Goal: Task Accomplishment & Management: Use online tool/utility

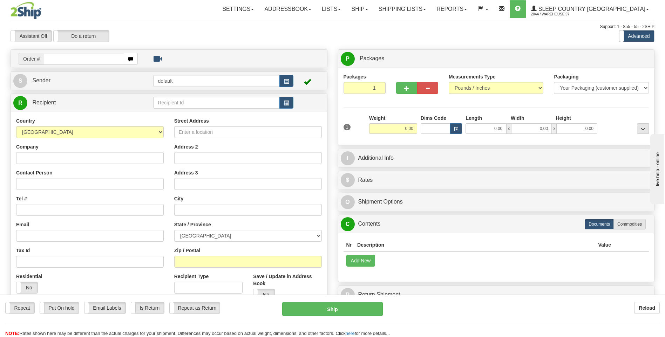
click at [70, 57] on input "text" at bounding box center [84, 59] width 80 height 12
type input "9000i074139"
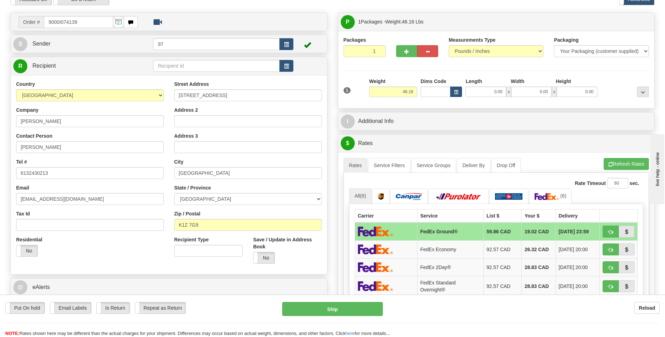
scroll to position [105, 0]
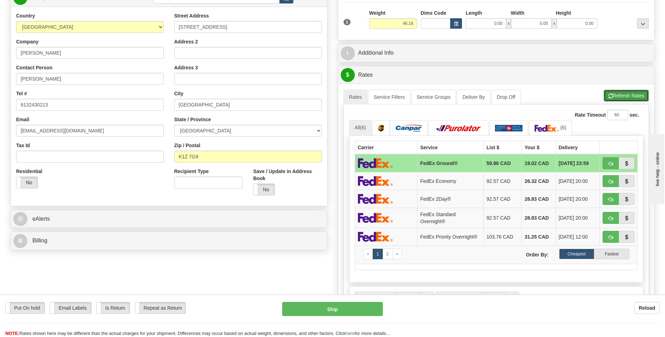
click at [451, 101] on button "Refresh Rates" at bounding box center [626, 96] width 45 height 12
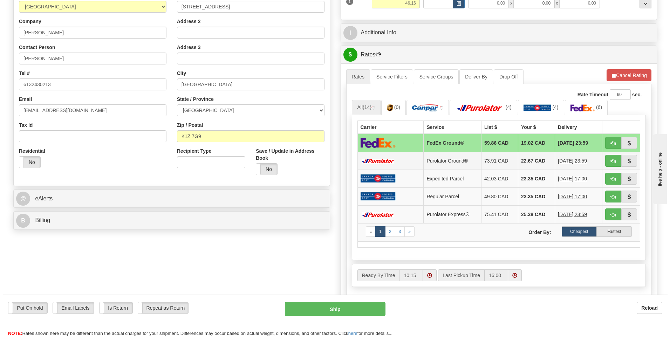
scroll to position [140, 0]
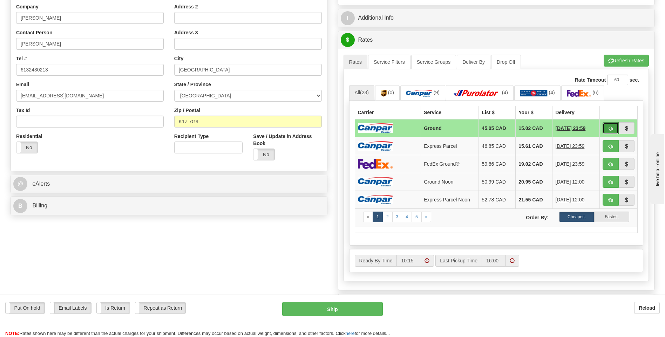
click at [451, 127] on span "button" at bounding box center [610, 129] width 5 height 5
type input "1"
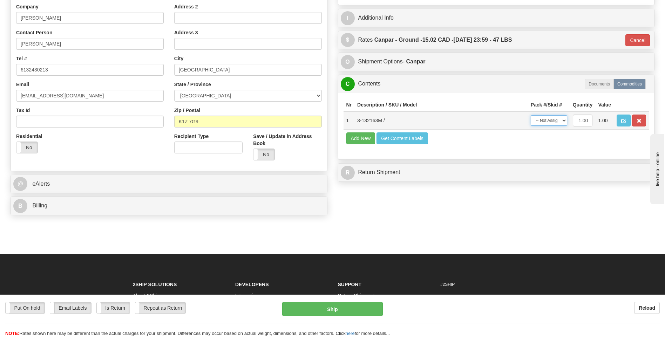
click at [451, 117] on select "-- Not Assigned -- Package 1" at bounding box center [549, 120] width 36 height 11
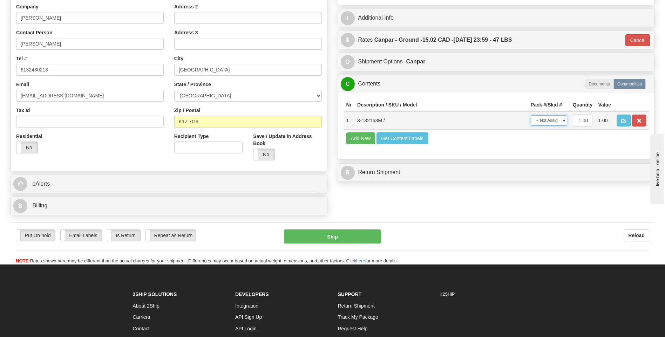
select select "0"
click at [451, 115] on select "-- Not Assigned -- Package 1" at bounding box center [549, 120] width 36 height 11
click at [333, 234] on button "Ship" at bounding box center [332, 237] width 97 height 14
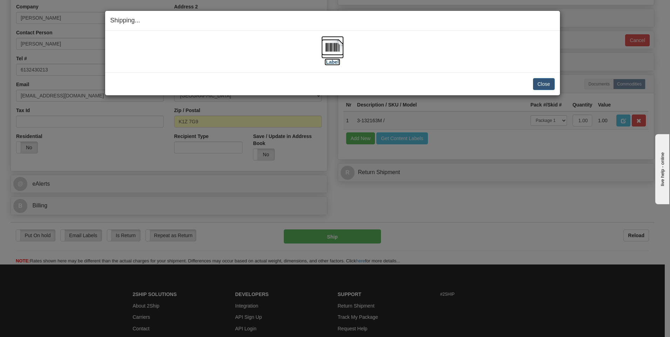
click at [331, 51] on img at bounding box center [332, 47] width 22 height 22
click at [451, 81] on button "Close" at bounding box center [544, 84] width 22 height 12
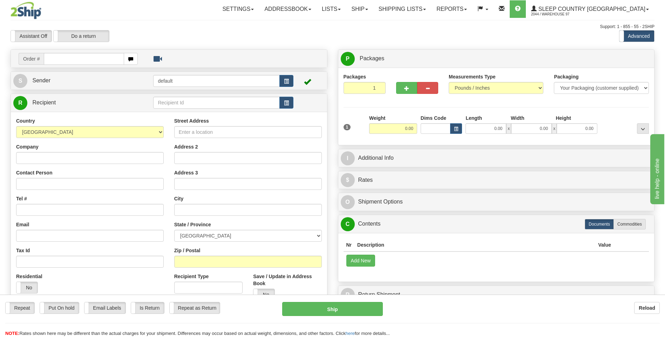
click at [91, 59] on input "text" at bounding box center [84, 59] width 80 height 12
type input "9007i073509"
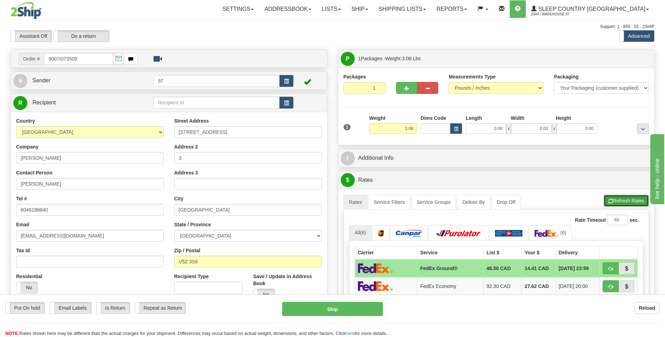
click at [619, 201] on button "Refresh Rates" at bounding box center [626, 201] width 45 height 12
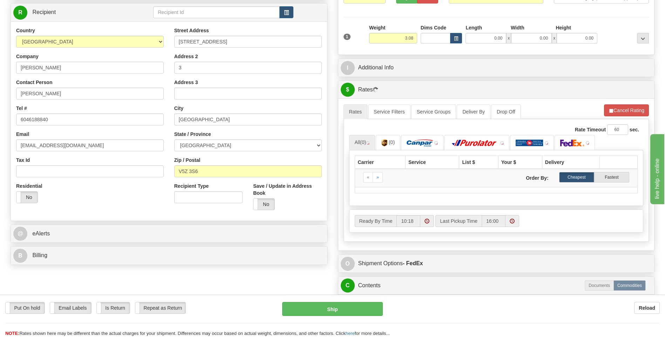
scroll to position [105, 0]
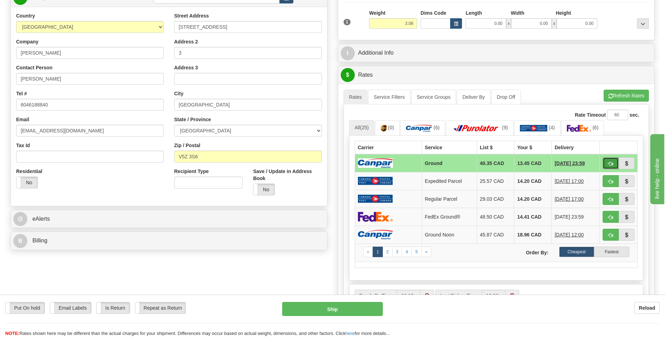
click at [612, 163] on span "button" at bounding box center [610, 164] width 5 height 5
type input "1"
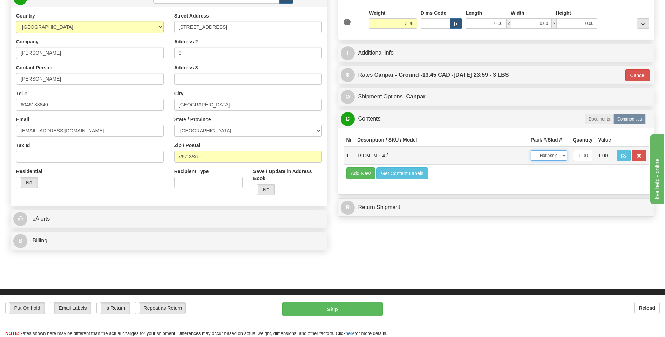
click at [560, 155] on select "-- Not Assigned -- Package 1" at bounding box center [549, 155] width 36 height 11
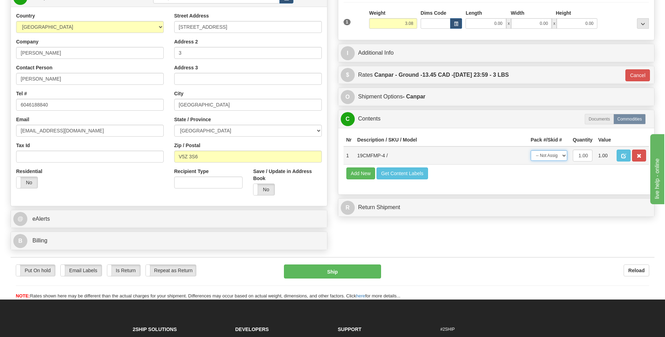
click at [560, 155] on select "-- Not Assigned -- Package 1" at bounding box center [549, 155] width 36 height 11
select select "0"
click at [531, 150] on select "-- Not Assigned -- Package 1" at bounding box center [549, 155] width 36 height 11
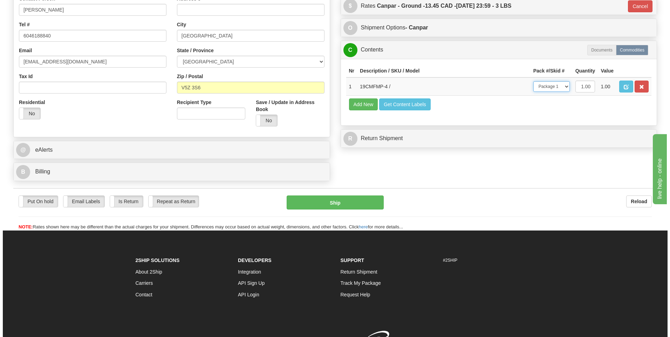
scroll to position [175, 0]
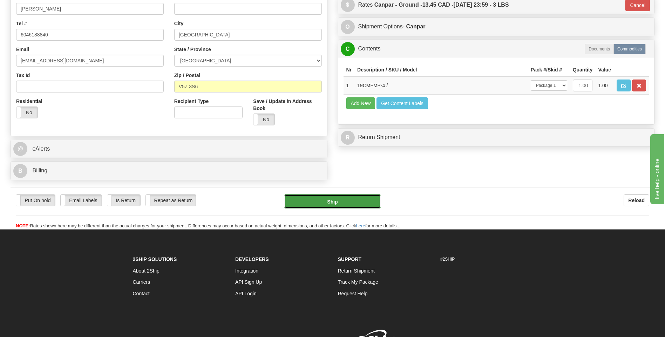
click at [343, 205] on button "Ship" at bounding box center [332, 202] width 97 height 14
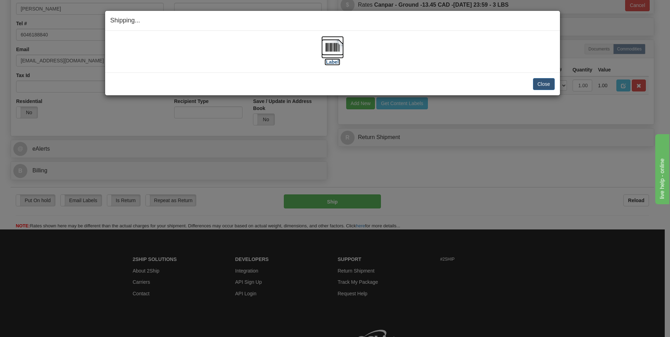
click at [330, 50] on img at bounding box center [332, 47] width 22 height 22
click at [546, 84] on button "Close" at bounding box center [544, 84] width 22 height 12
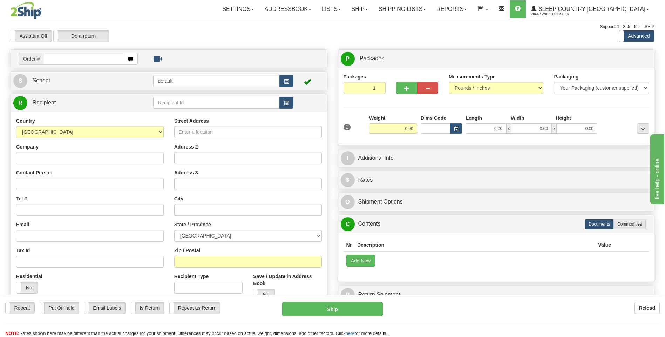
click at [94, 57] on input "text" at bounding box center [84, 59] width 80 height 12
type input "9000i073181"
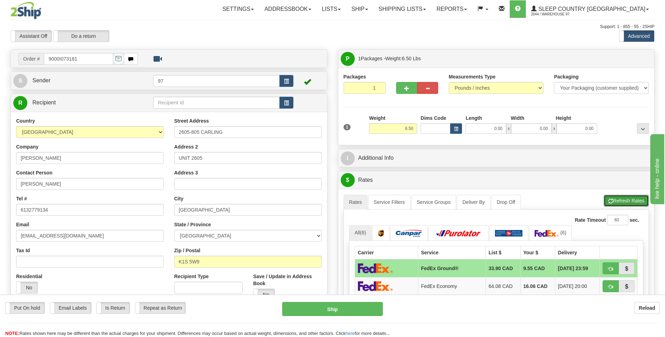
click at [633, 197] on button "Refresh Rates" at bounding box center [626, 201] width 45 height 12
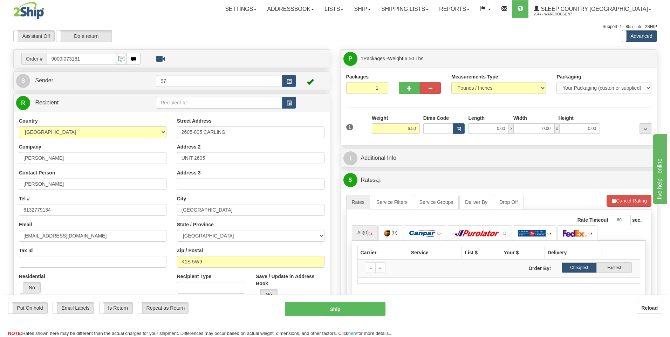
scroll to position [105, 0]
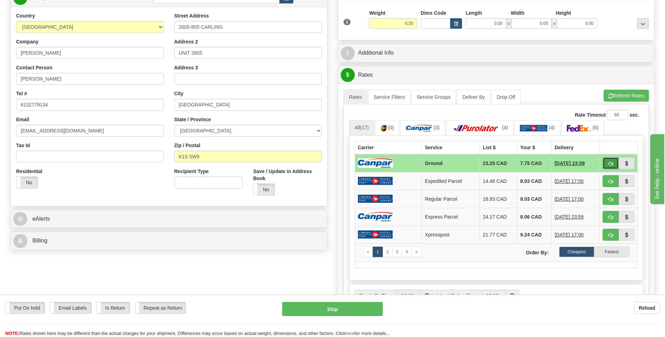
click at [608, 164] on span "button" at bounding box center [610, 164] width 5 height 5
type input "1"
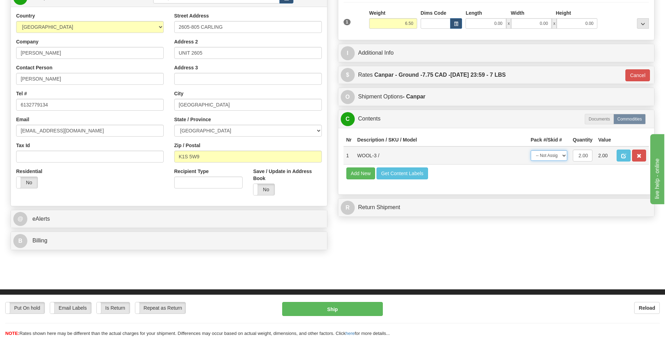
click at [548, 155] on select "-- Not Assigned -- Package 1" at bounding box center [549, 155] width 36 height 11
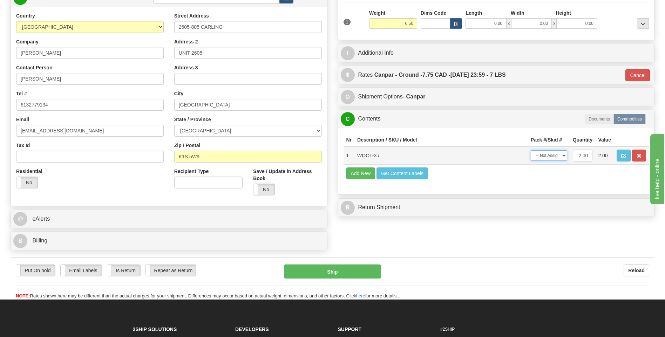
select select "0"
click at [531, 150] on select "-- Not Assigned -- Package 1" at bounding box center [549, 155] width 36 height 11
click at [343, 268] on button "Ship" at bounding box center [332, 272] width 97 height 14
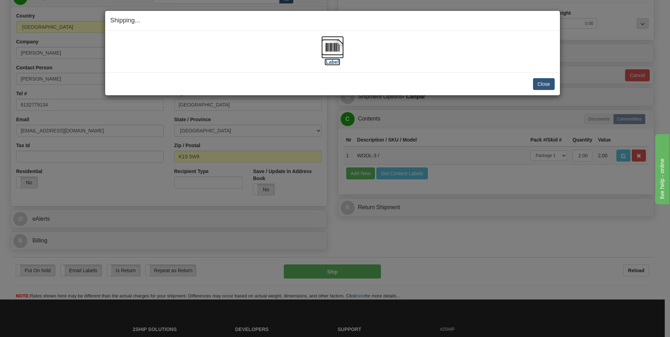
click at [327, 48] on img at bounding box center [332, 47] width 22 height 22
click at [550, 85] on button "Close" at bounding box center [544, 84] width 22 height 12
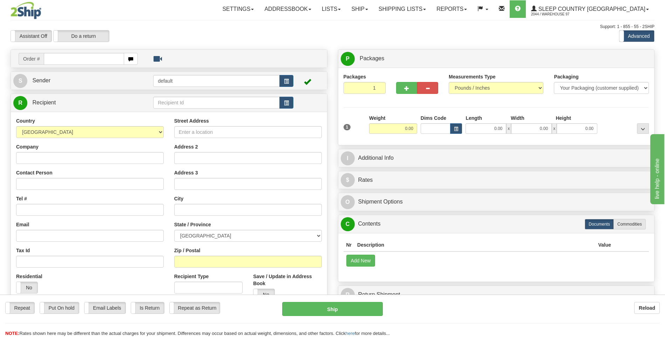
click at [64, 59] on input "text" at bounding box center [84, 59] width 80 height 12
type input "9000i071964"
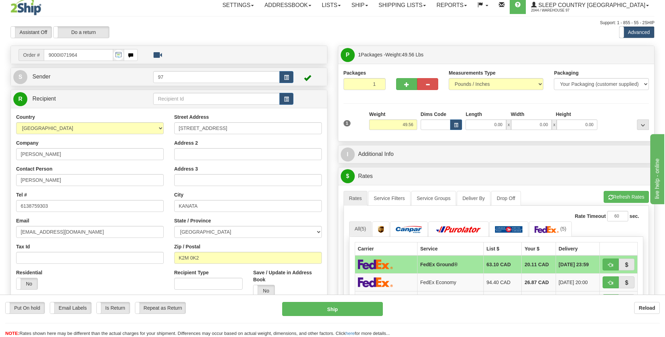
scroll to position [35, 0]
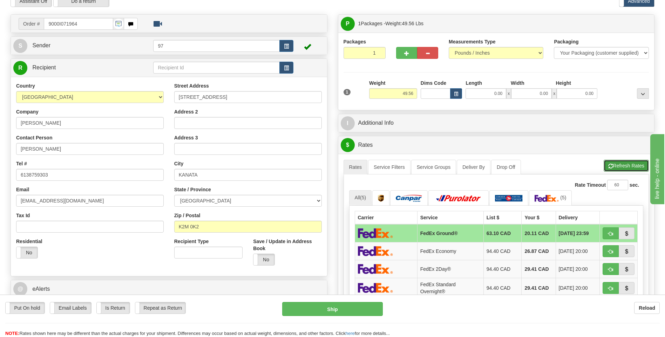
click at [620, 169] on button "Refresh Rates" at bounding box center [626, 166] width 45 height 12
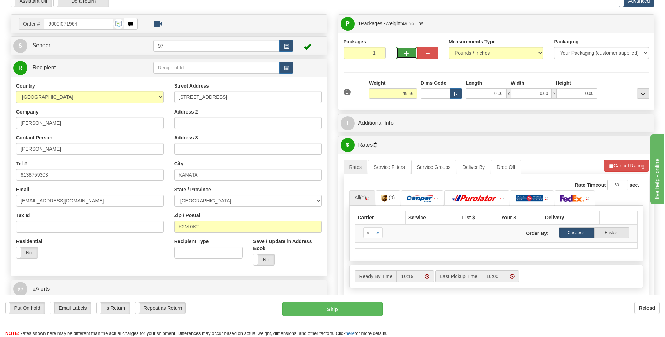
click at [406, 47] on button "button" at bounding box center [406, 53] width 21 height 12
type input "2"
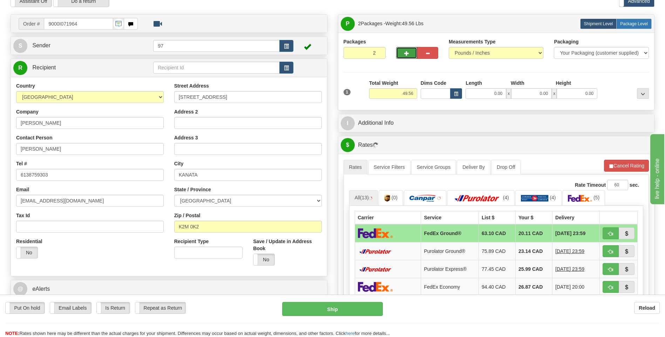
click at [630, 25] on span "Package Level" at bounding box center [634, 23] width 28 height 5
radio input "true"
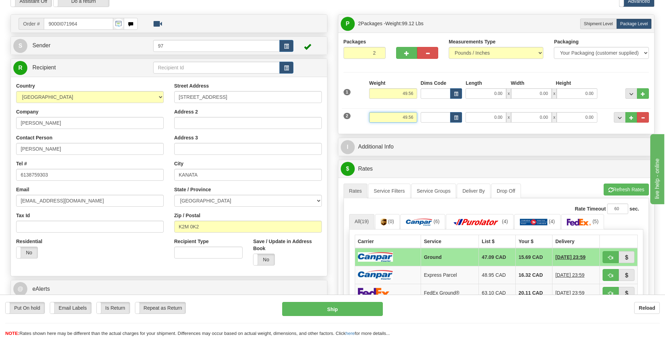
click at [409, 117] on input "49.56" at bounding box center [393, 117] width 48 height 11
type input "56.00"
click at [412, 94] on input "49.56" at bounding box center [393, 93] width 48 height 11
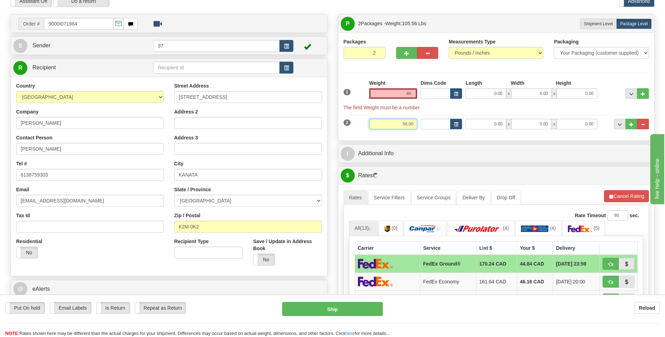
type input "49.00"
click at [401, 125] on div "Weight 56.00" at bounding box center [393, 127] width 52 height 16
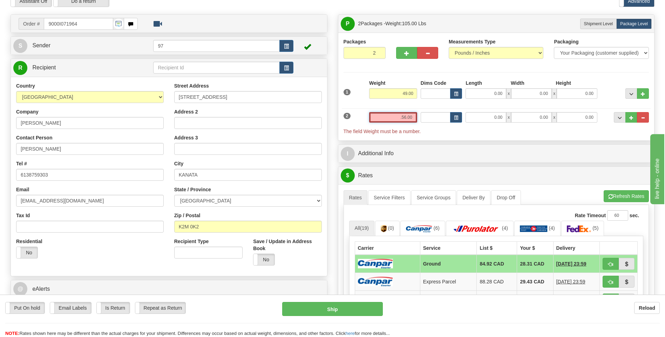
click at [408, 117] on input ".56.00" at bounding box center [393, 117] width 48 height 11
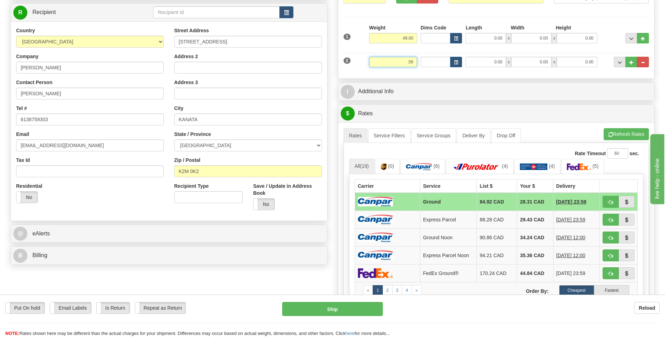
scroll to position [105, 0]
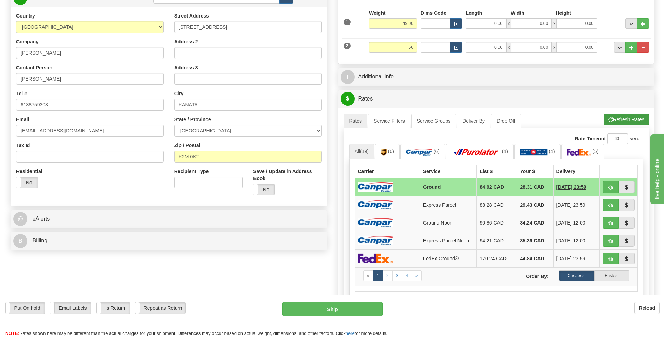
type input "0.56"
click at [632, 125] on li "Refresh Rates Cancel Rating" at bounding box center [626, 120] width 45 height 12
click at [607, 189] on button "button" at bounding box center [610, 187] width 16 height 12
type input "1"
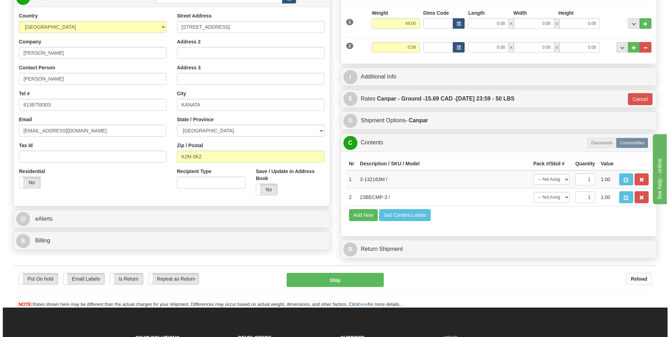
scroll to position [140, 0]
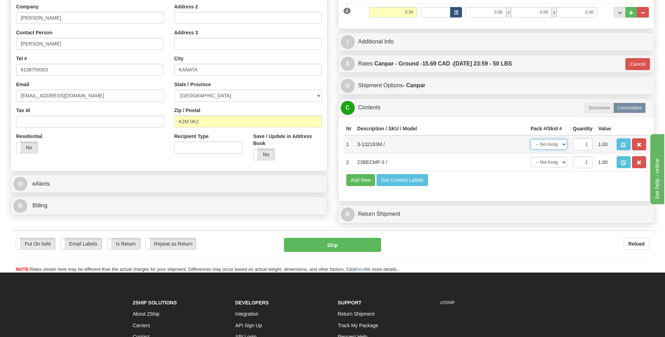
click at [563, 148] on select "-- Not Assigned -- Package 1 Package 2" at bounding box center [549, 144] width 36 height 11
select select "0"
click at [531, 139] on select "-- Not Assigned -- Package 1 Package 2" at bounding box center [549, 144] width 36 height 11
click at [555, 162] on select "-- Not Assigned -- Package 1 Package 2" at bounding box center [549, 162] width 36 height 11
select select "1"
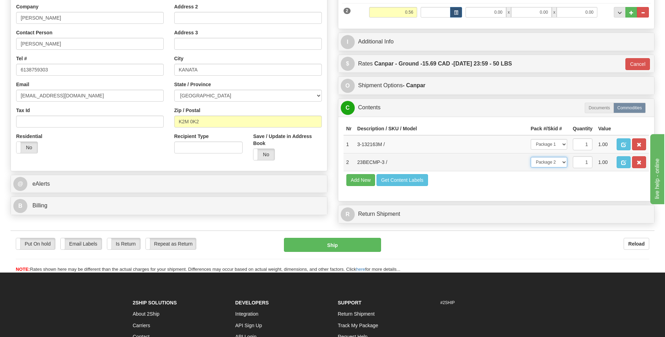
click at [531, 157] on select "-- Not Assigned -- Package 1 Package 2" at bounding box center [549, 162] width 36 height 11
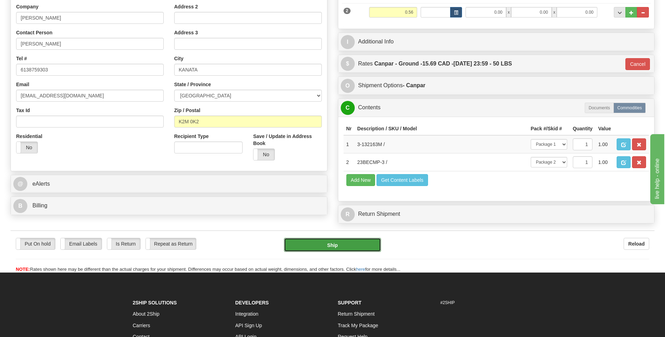
click at [342, 239] on button "Ship" at bounding box center [332, 245] width 97 height 14
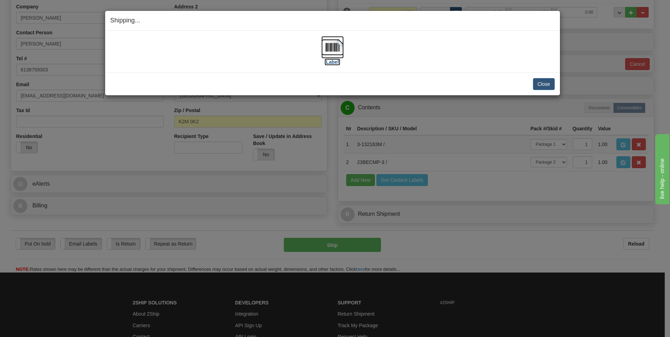
drag, startPoint x: 338, startPoint y: 43, endPoint x: 323, endPoint y: 48, distance: 14.9
click at [323, 48] on img at bounding box center [332, 47] width 22 height 22
click at [543, 85] on button "Close" at bounding box center [544, 84] width 22 height 12
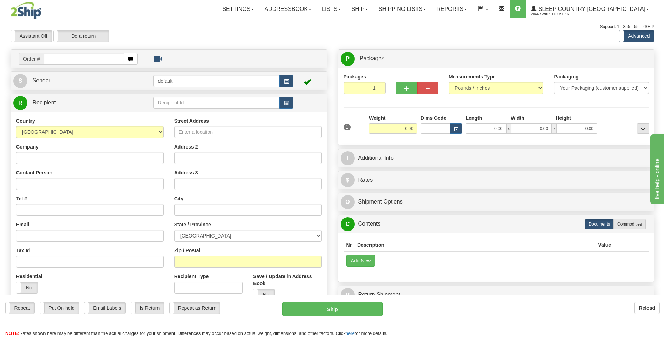
click at [71, 61] on input "text" at bounding box center [84, 59] width 80 height 12
type input "9002i071874"
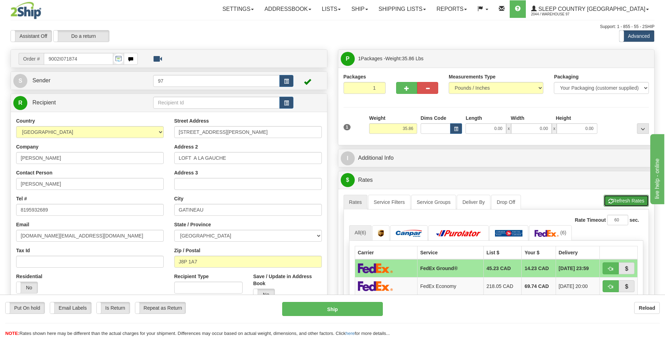
click at [628, 206] on button "Refresh Rates" at bounding box center [626, 201] width 45 height 12
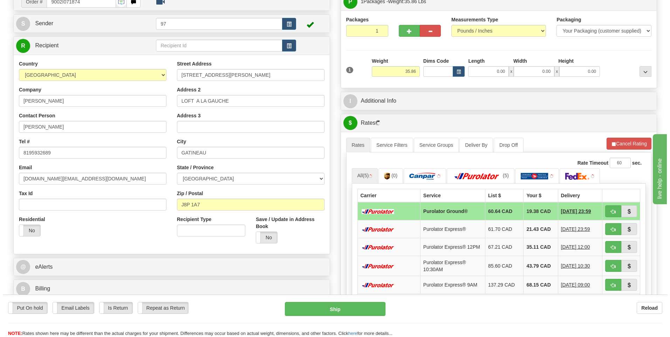
scroll to position [70, 0]
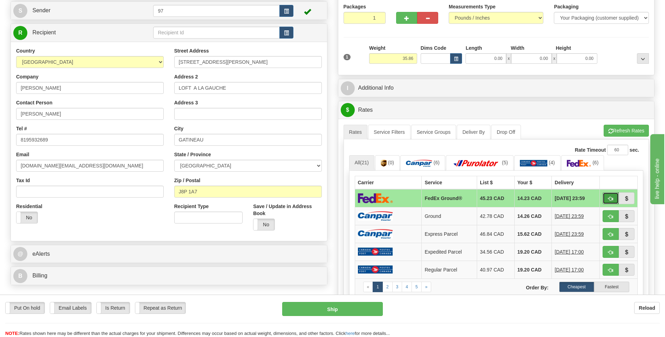
click at [612, 199] on span "button" at bounding box center [610, 199] width 5 height 5
type input "92"
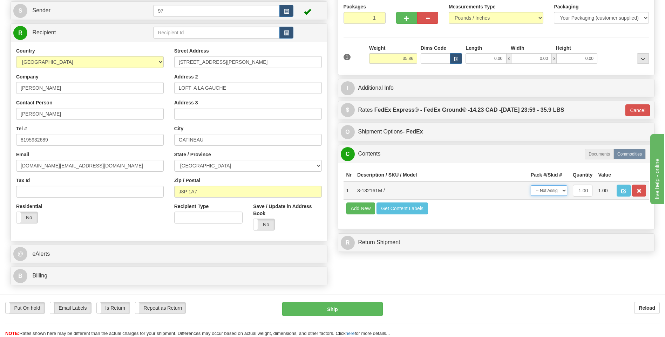
drag, startPoint x: 560, startPoint y: 186, endPoint x: 560, endPoint y: 193, distance: 6.7
click at [560, 186] on select "-- Not Assigned -- Package 1" at bounding box center [549, 190] width 36 height 11
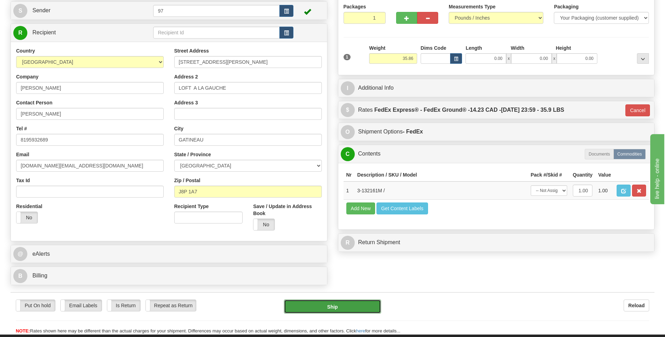
click at [330, 307] on button "Ship" at bounding box center [332, 307] width 97 height 14
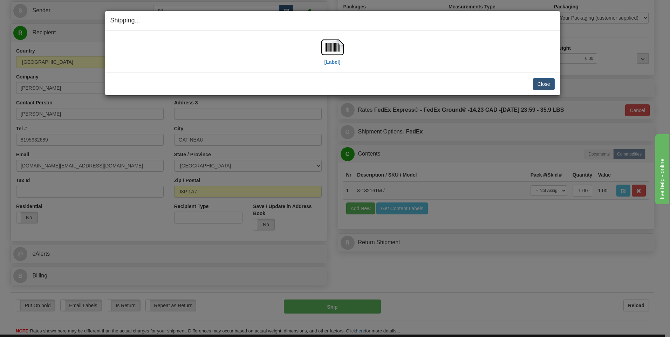
click at [323, 62] on div "[Label]" at bounding box center [332, 51] width 22 height 31
click at [328, 59] on label "[Label]" at bounding box center [333, 62] width 16 height 7
click at [543, 80] on button "Close" at bounding box center [544, 84] width 22 height 12
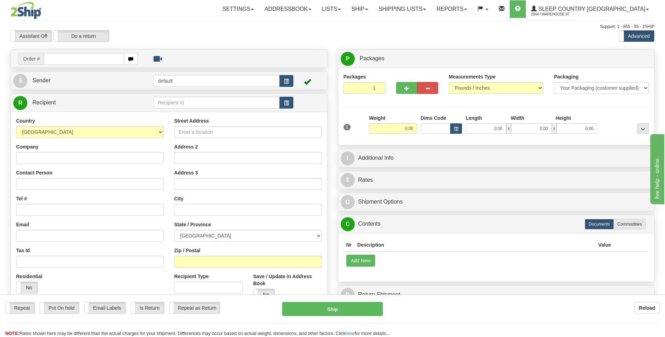
click at [81, 55] on input "text" at bounding box center [84, 59] width 80 height 12
type input "9002i071383"
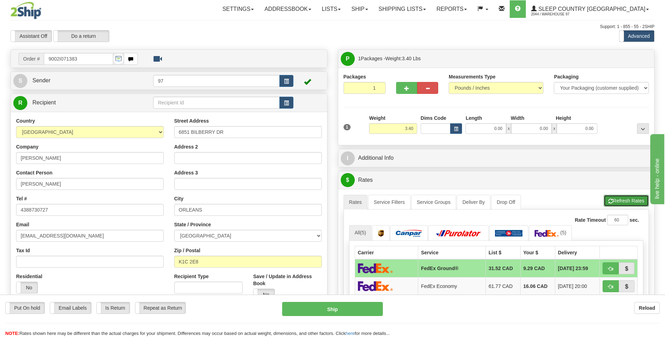
click at [620, 200] on button "Refresh Rates" at bounding box center [626, 201] width 45 height 12
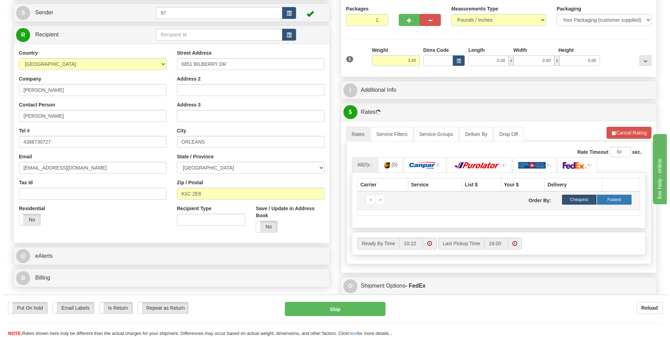
scroll to position [70, 0]
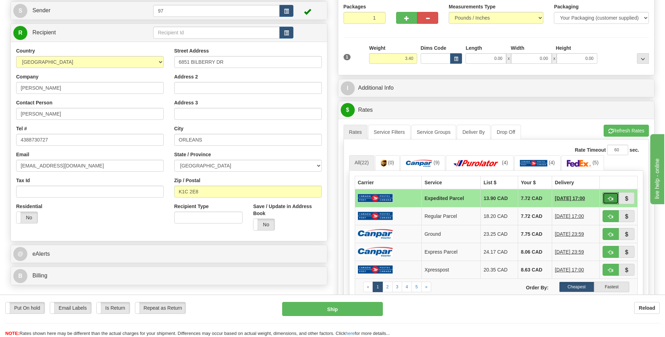
click at [611, 199] on span "button" at bounding box center [610, 199] width 5 height 5
type input "DOM.EP"
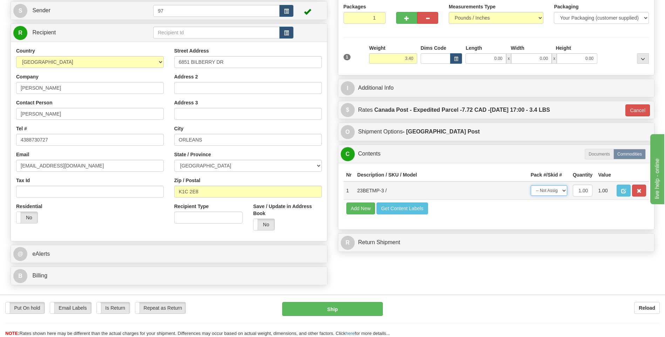
click at [544, 192] on select "-- Not Assigned -- Package 1" at bounding box center [549, 190] width 36 height 11
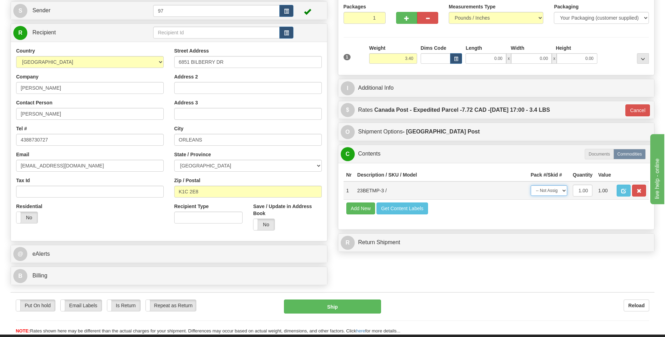
select select "0"
click at [531, 185] on select "-- Not Assigned -- Package 1" at bounding box center [549, 190] width 36 height 11
click at [324, 306] on button "Ship" at bounding box center [332, 307] width 97 height 14
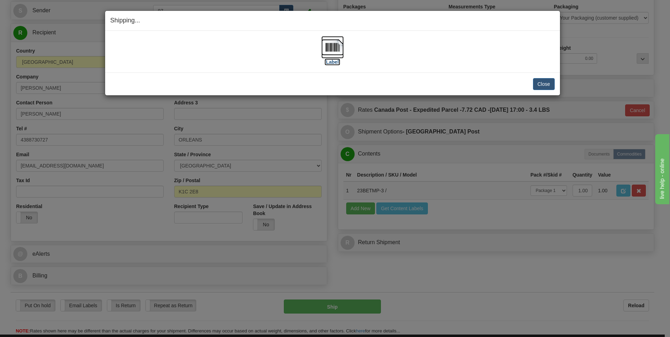
click at [335, 51] on img at bounding box center [332, 47] width 22 height 22
click at [540, 85] on button "Close" at bounding box center [544, 84] width 22 height 12
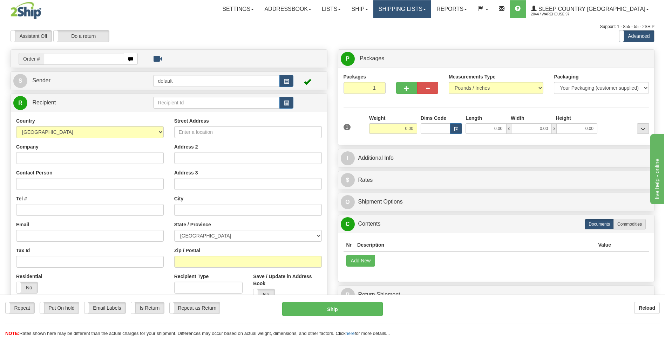
click at [431, 4] on link "Shipping lists" at bounding box center [402, 9] width 58 height 18
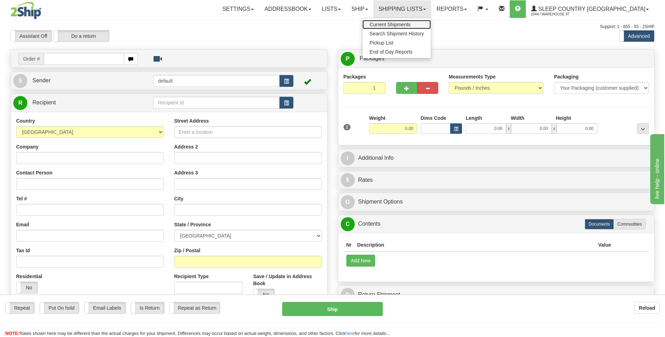
click at [410, 22] on span "Current Shipments" at bounding box center [389, 25] width 41 height 6
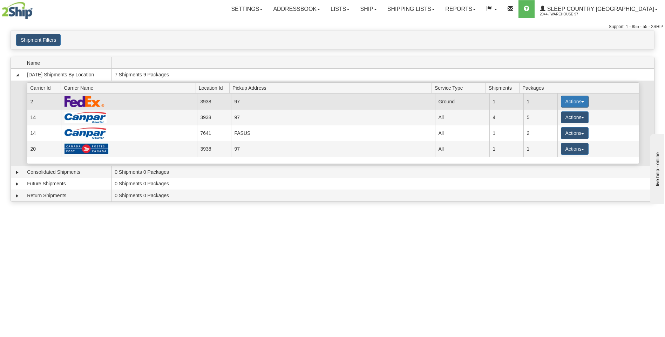
click at [565, 98] on button "Actions" at bounding box center [575, 102] width 28 height 12
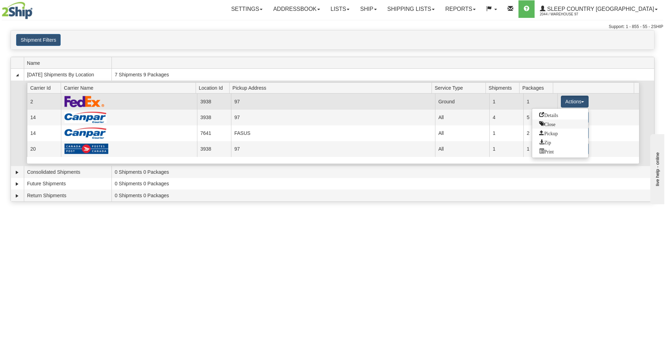
click at [548, 126] on span "Close" at bounding box center [547, 123] width 16 height 5
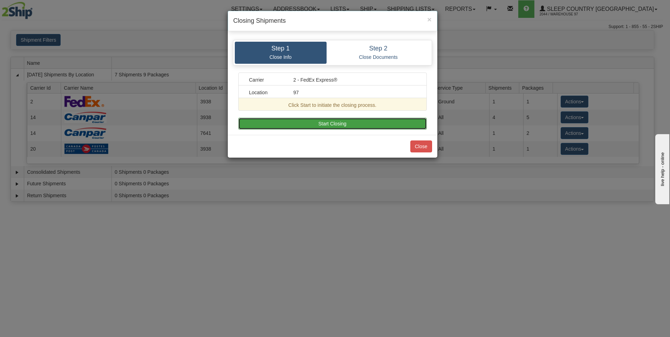
click at [329, 124] on button "Start Closing" at bounding box center [332, 124] width 189 height 12
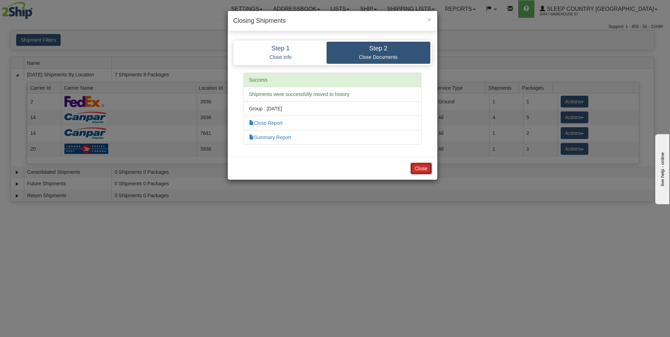
click at [418, 166] on button "Close" at bounding box center [421, 169] width 22 height 12
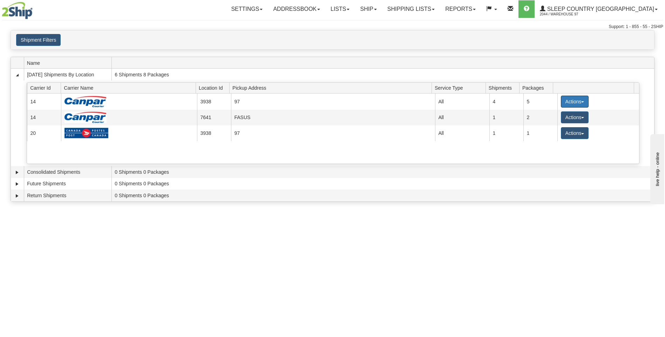
click at [563, 105] on button "Actions" at bounding box center [575, 102] width 28 height 12
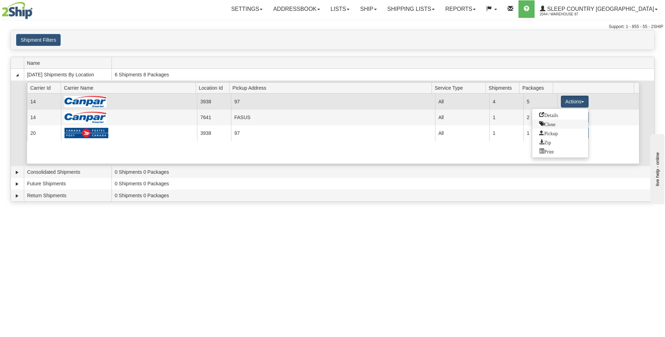
click at [552, 126] on span "Close" at bounding box center [547, 123] width 16 height 5
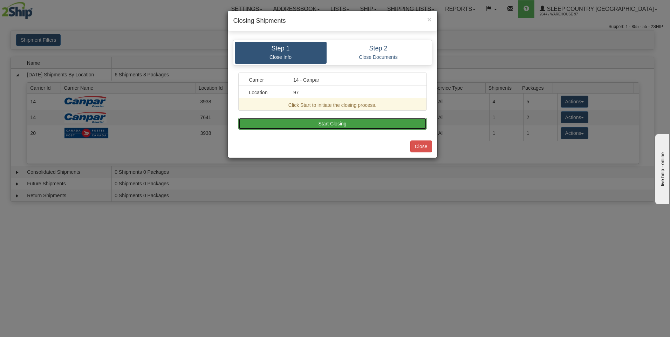
click at [338, 122] on button "Start Closing" at bounding box center [332, 124] width 189 height 12
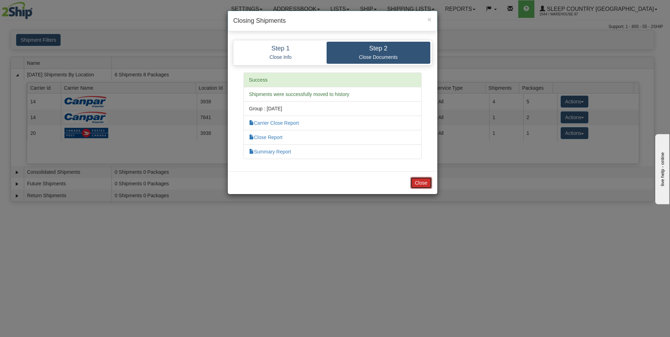
click at [414, 180] on button "Close" at bounding box center [421, 183] width 22 height 12
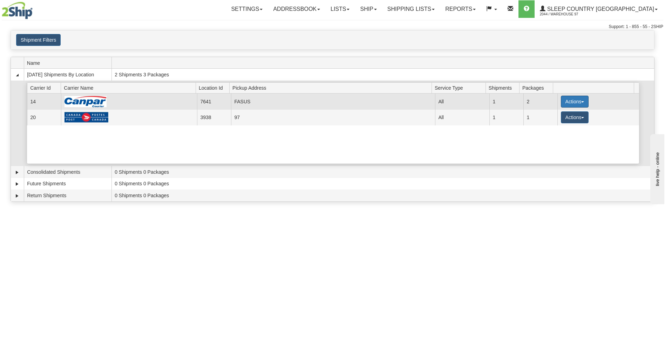
click at [573, 102] on button "Actions" at bounding box center [575, 102] width 28 height 12
click at [554, 125] on span "Close" at bounding box center [547, 123] width 16 height 5
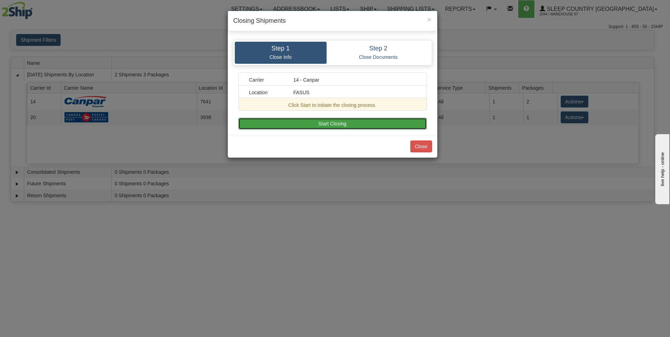
click at [326, 121] on button "Start Closing" at bounding box center [332, 124] width 189 height 12
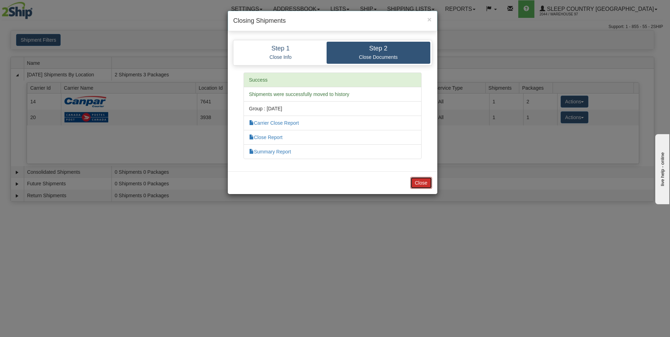
click at [417, 181] on button "Close" at bounding box center [421, 183] width 22 height 12
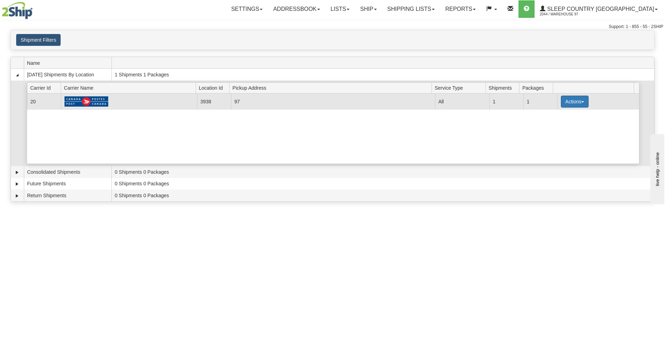
click at [572, 100] on button "Actions" at bounding box center [575, 102] width 28 height 12
click at [555, 123] on span "Close" at bounding box center [547, 123] width 16 height 5
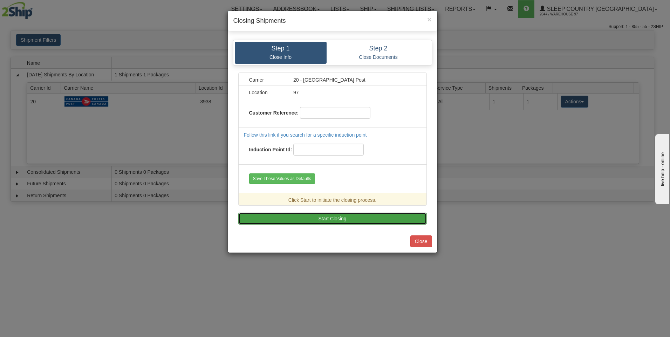
click at [330, 215] on button "Start Closing" at bounding box center [332, 219] width 189 height 12
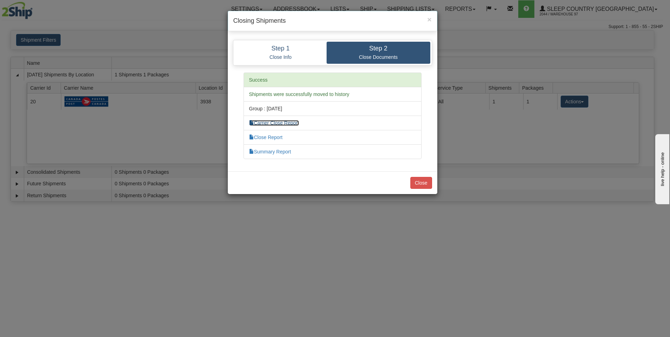
click at [285, 123] on link "Carrier Close Report" at bounding box center [274, 123] width 50 height 6
click at [421, 184] on button "Close" at bounding box center [421, 183] width 22 height 12
